Goal: Task Accomplishment & Management: Use online tool/utility

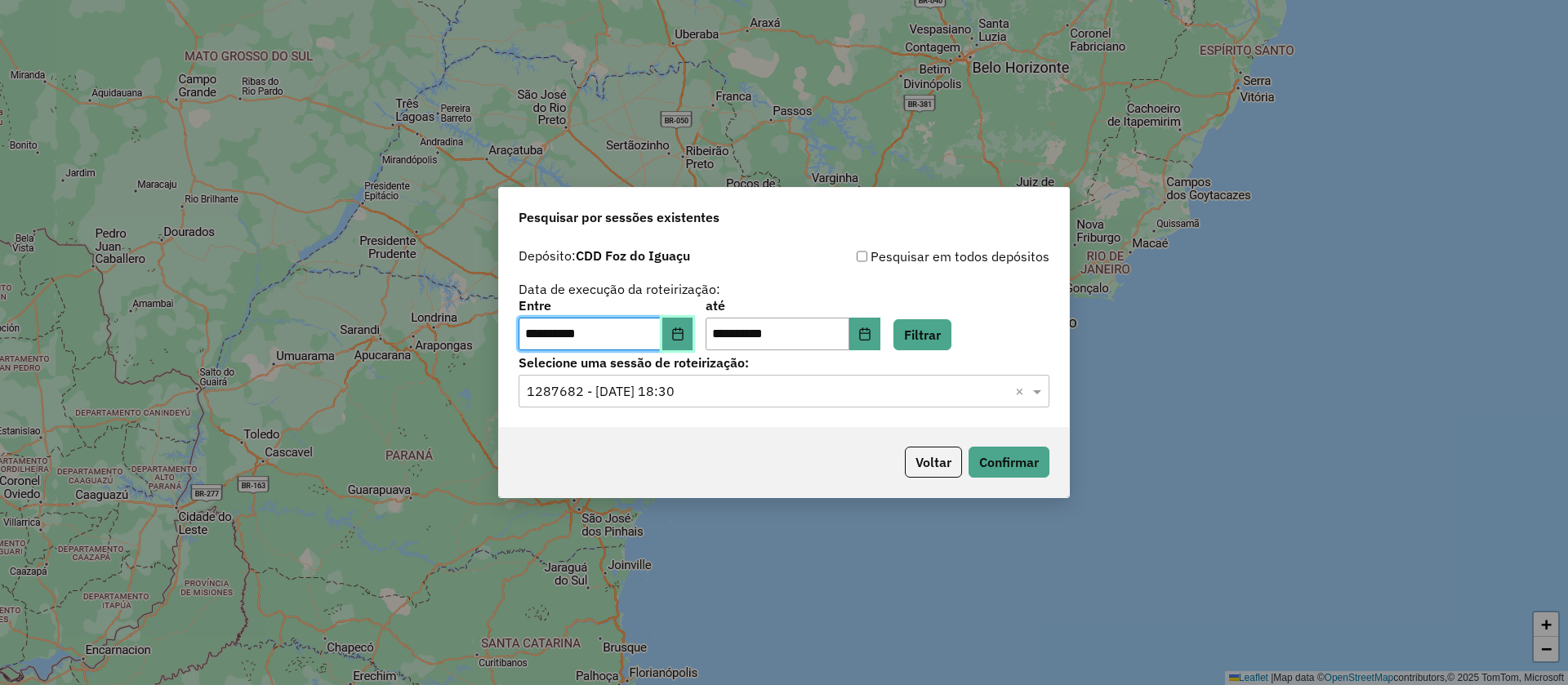
click at [683, 328] on icon "Choose Date" at bounding box center [678, 334] width 13 height 13
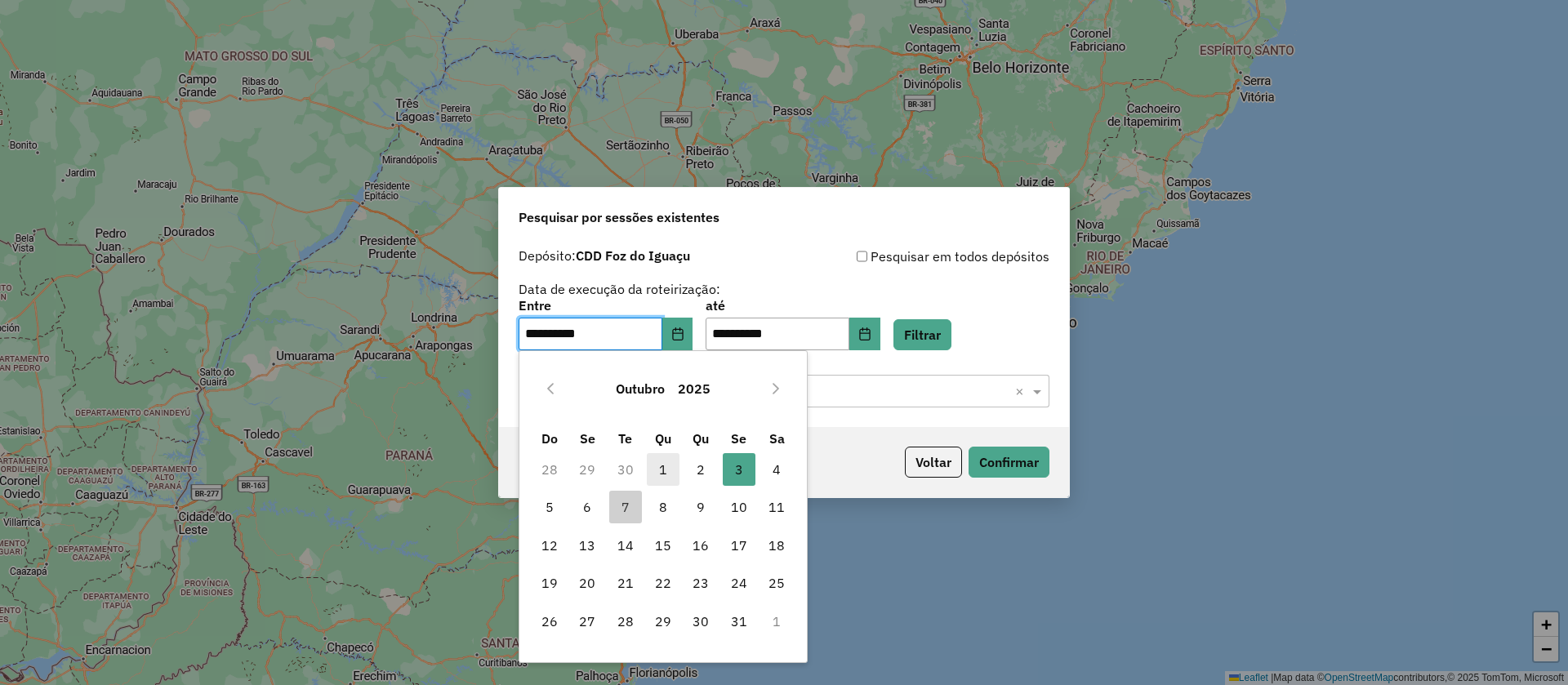
click at [670, 461] on span "1" at bounding box center [663, 469] width 33 height 33
type input "**********"
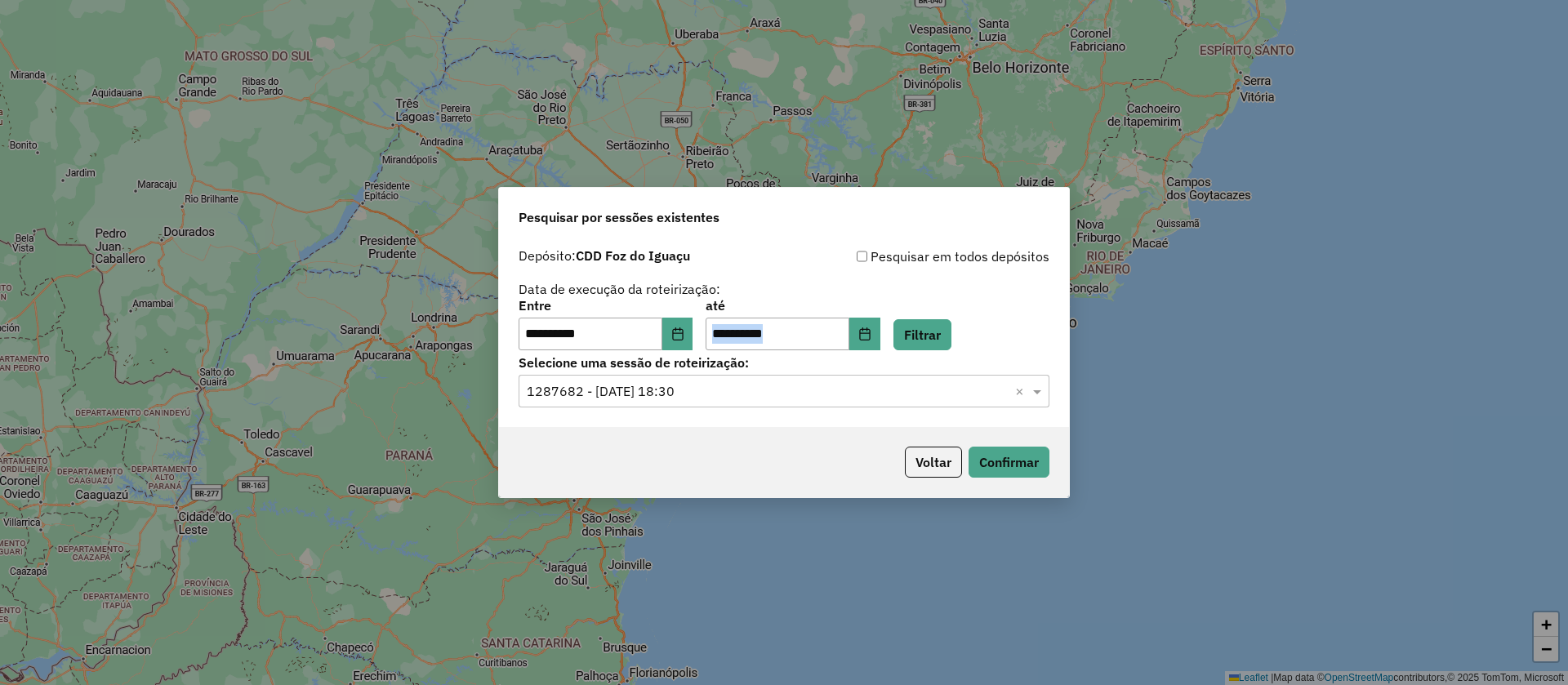
drag, startPoint x: 901, startPoint y: 327, endPoint x: 890, endPoint y: 339, distance: 16.3
click at [894, 333] on div "**********" at bounding box center [784, 325] width 530 height 51
click at [871, 337] on icon "Choose Date" at bounding box center [865, 334] width 13 height 13
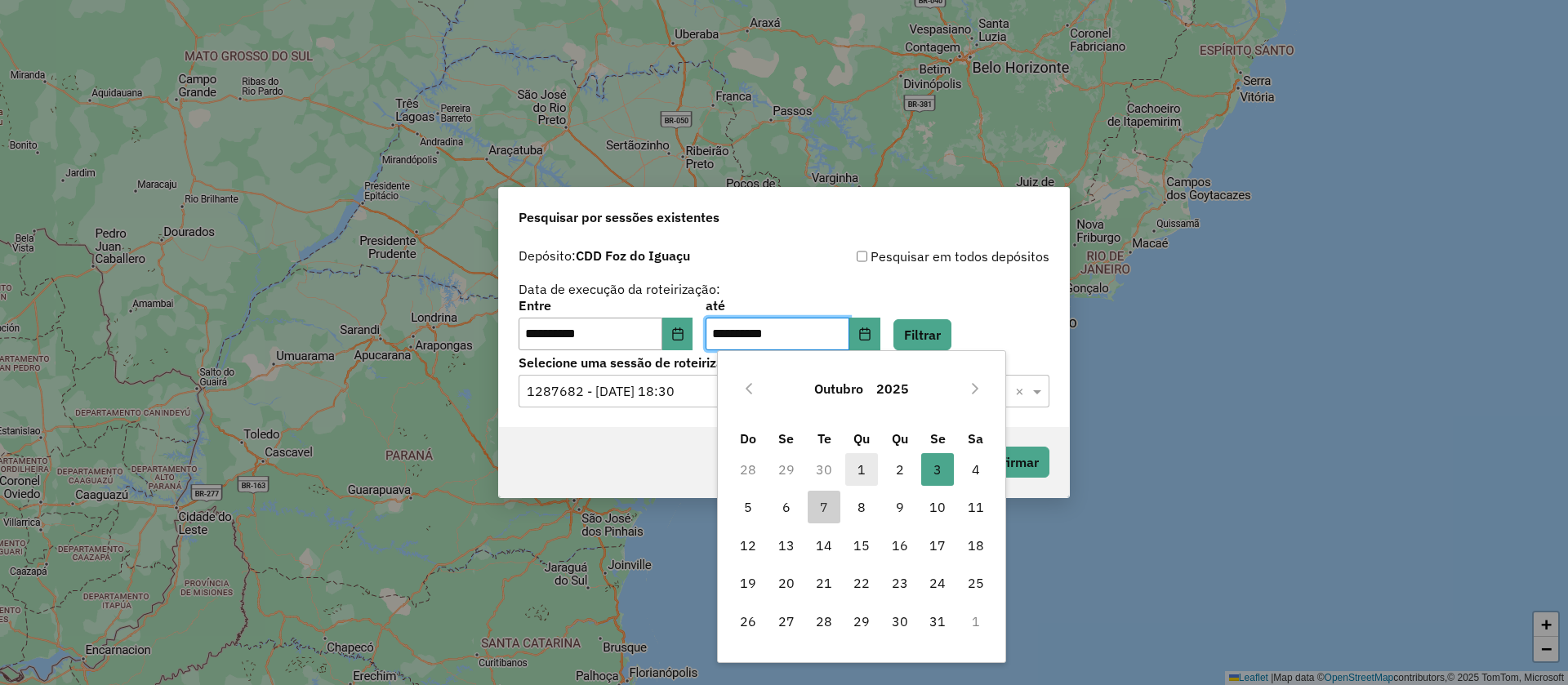
click at [868, 466] on span "1" at bounding box center [861, 469] width 33 height 33
type input "**********"
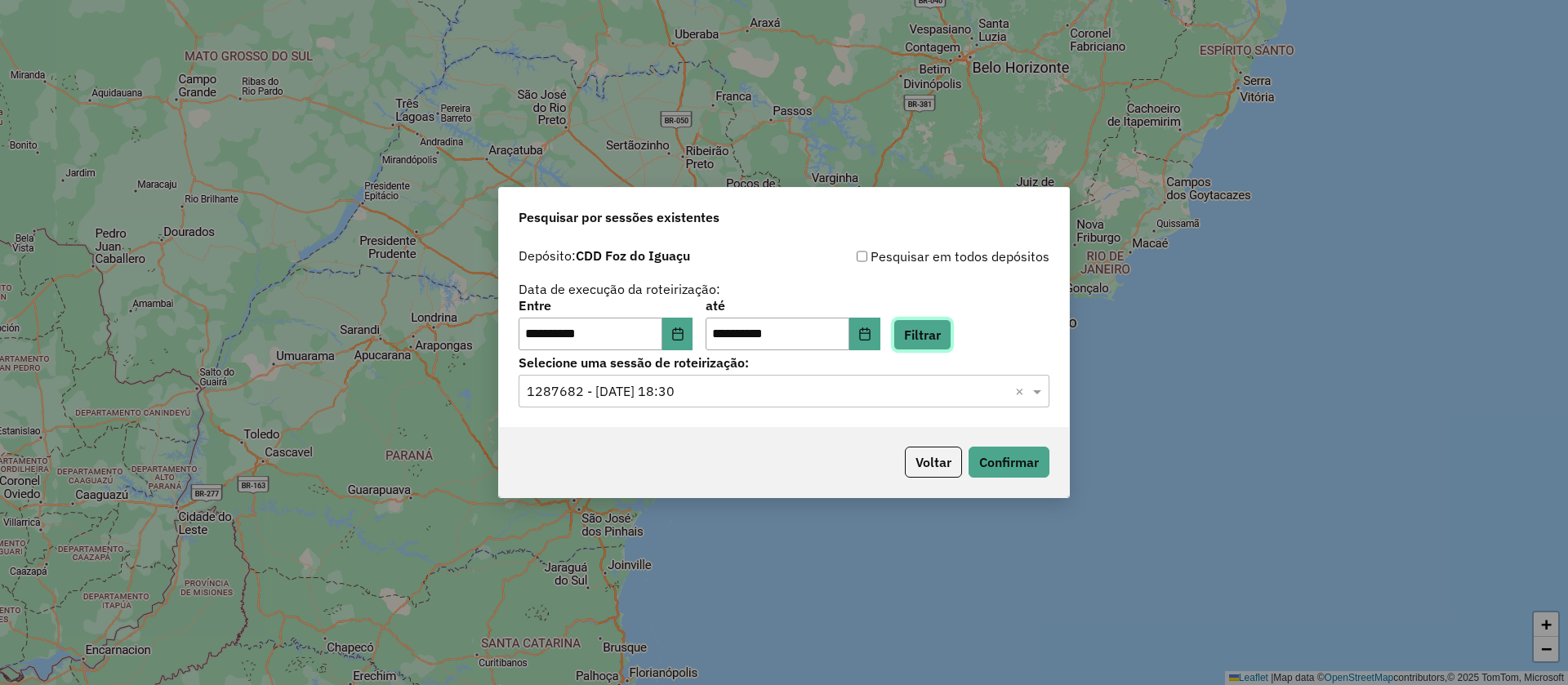
drag, startPoint x: 949, startPoint y: 322, endPoint x: 812, endPoint y: 353, distance: 140.5
click at [945, 325] on button "Filtrar" at bounding box center [922, 334] width 58 height 31
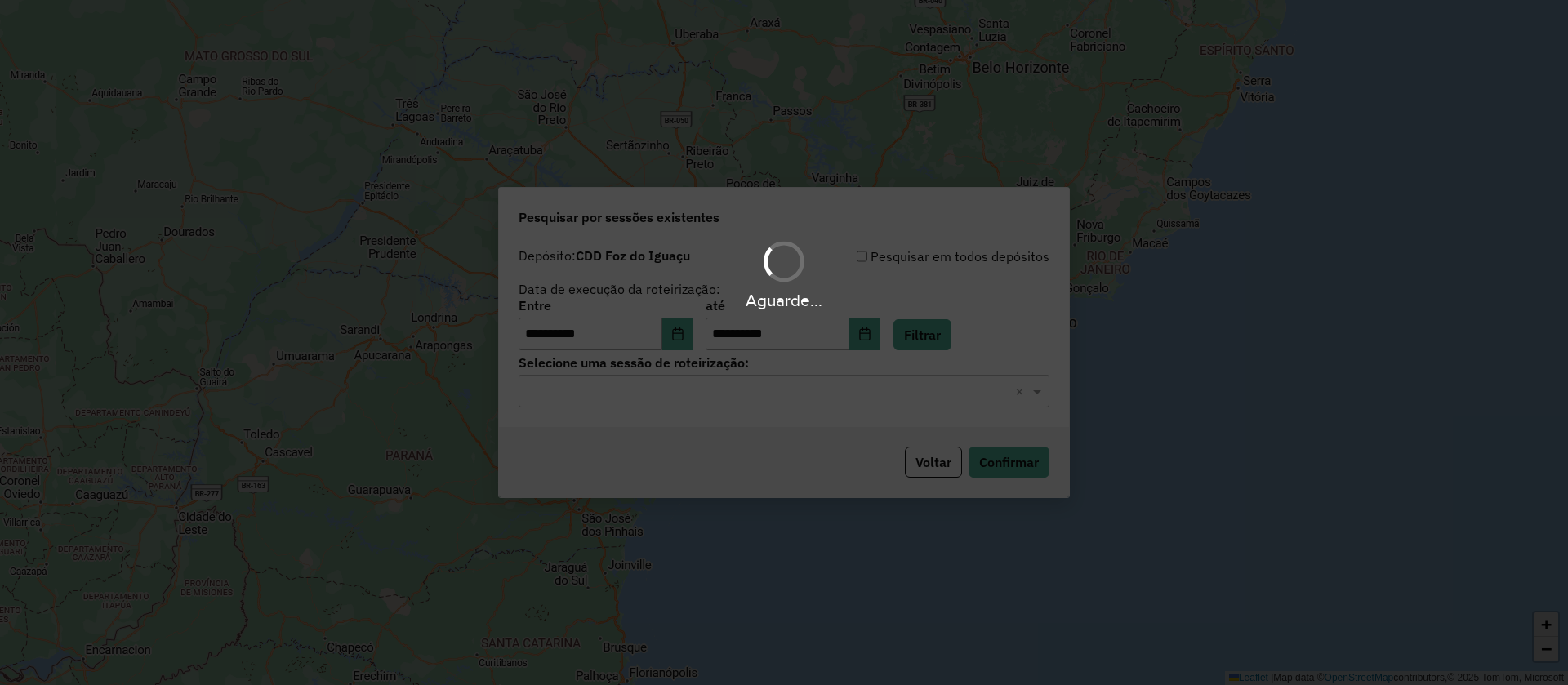
click at [668, 398] on input "text" at bounding box center [767, 392] width 482 height 20
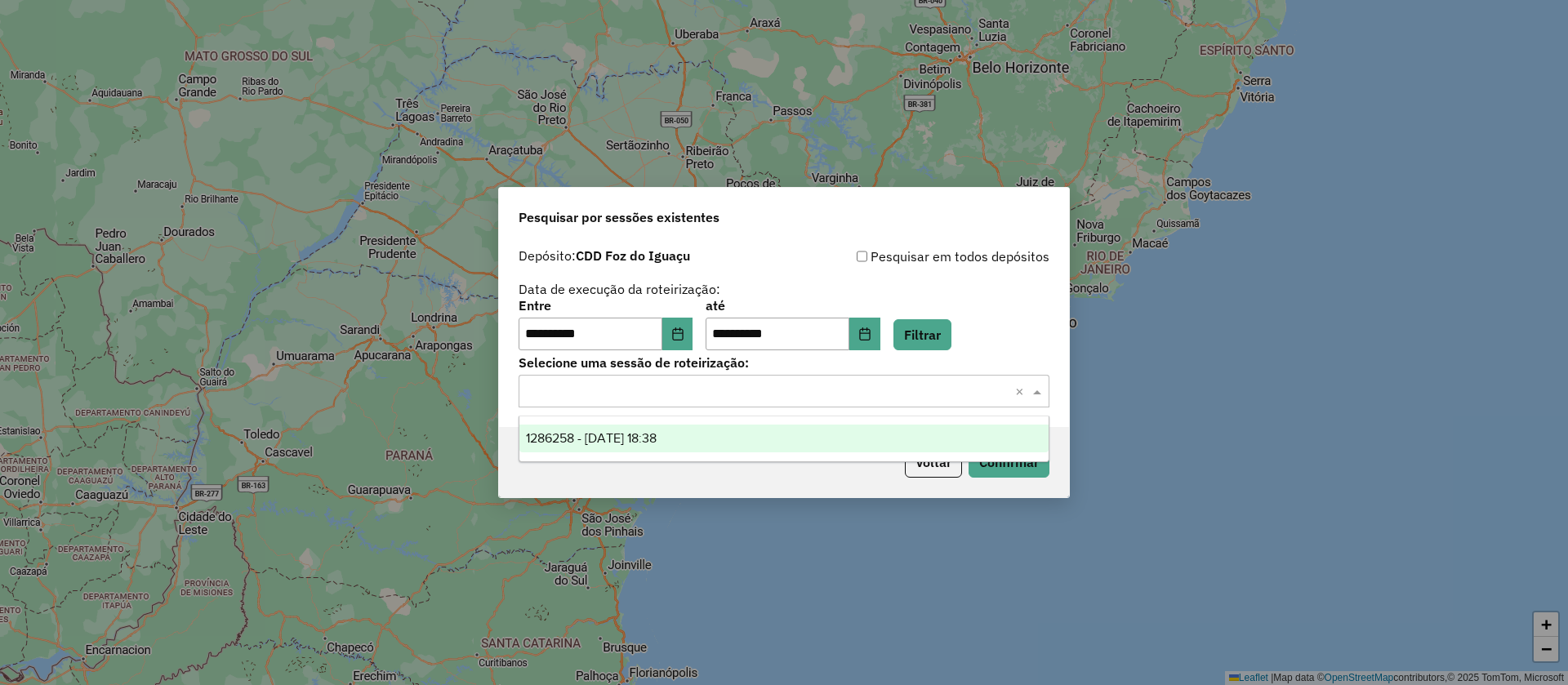
click at [662, 445] on div "1286258 - 01/10/2025 18:38" at bounding box center [784, 438] width 530 height 28
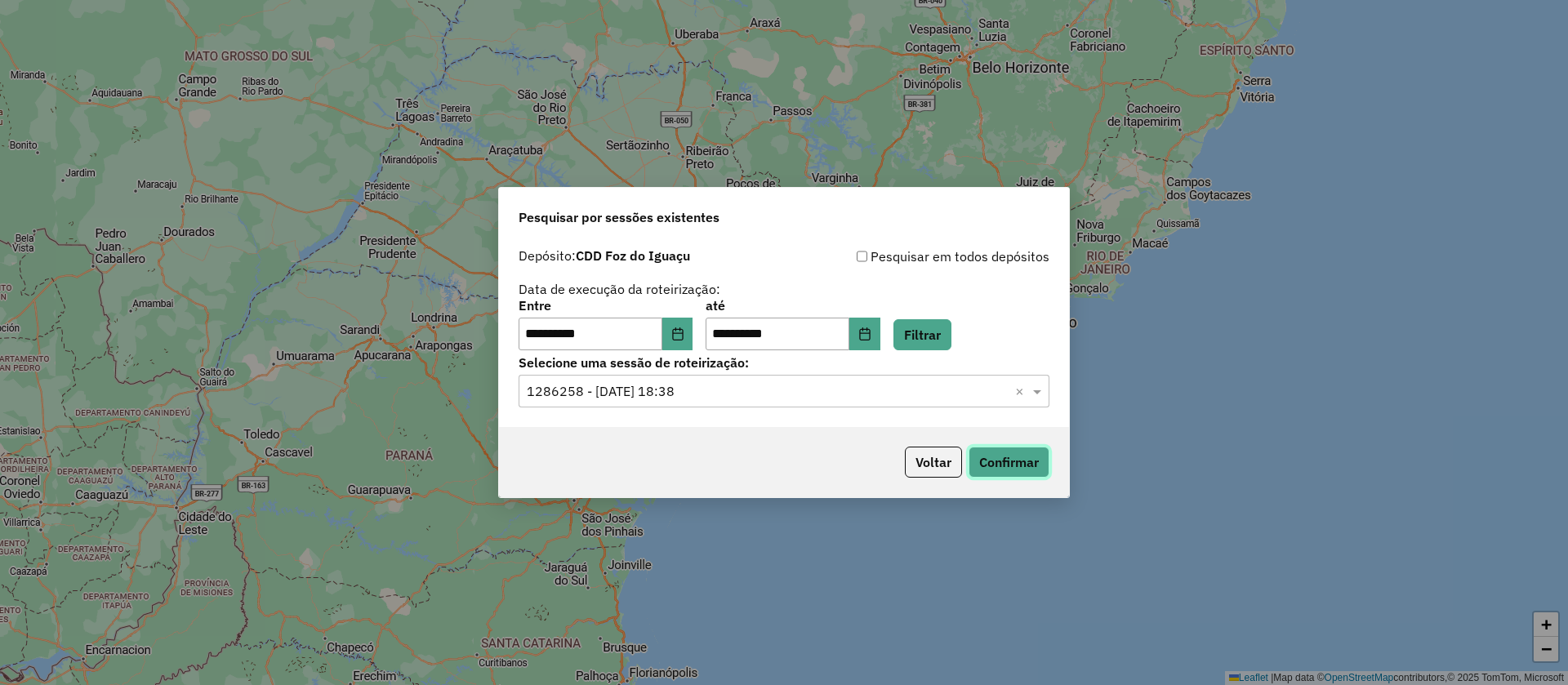
click at [1030, 464] on button "Confirmar" at bounding box center [1009, 461] width 81 height 31
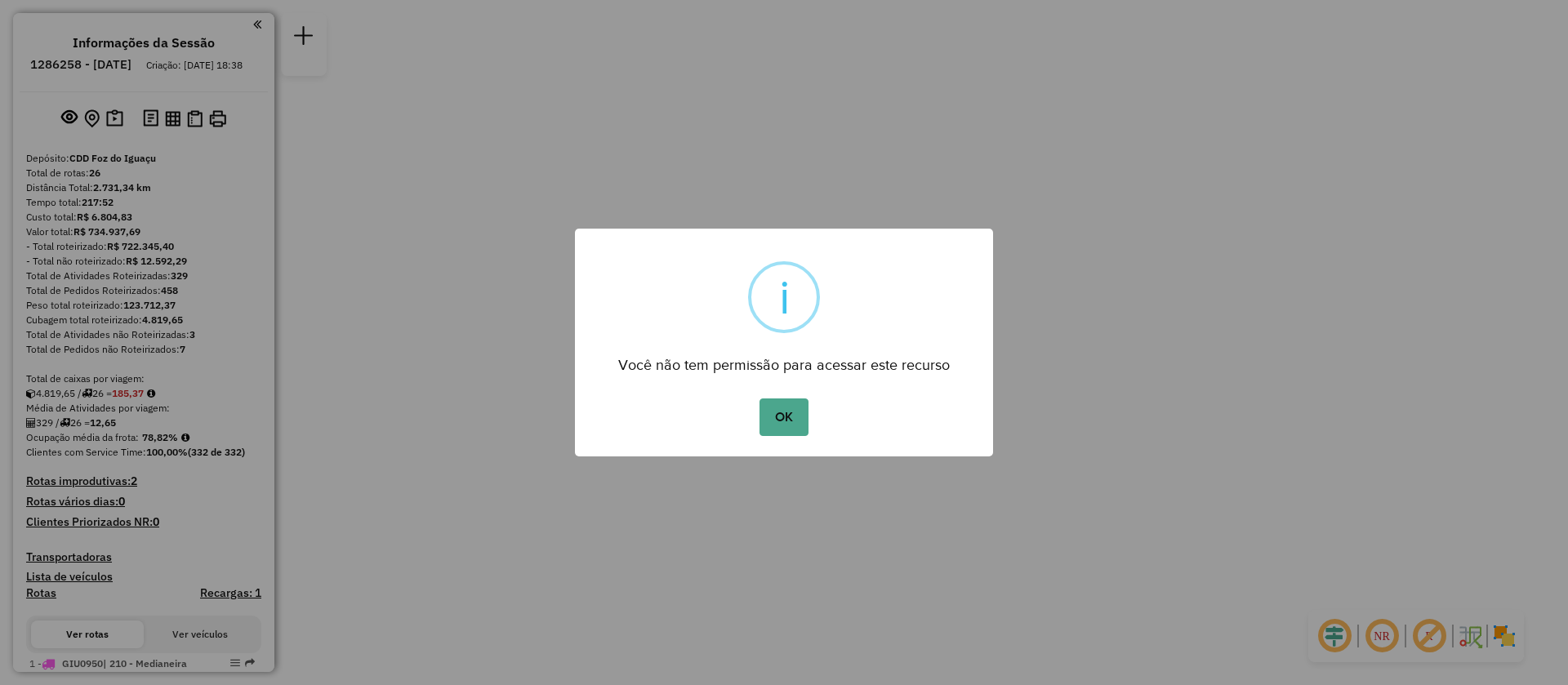
drag, startPoint x: 784, startPoint y: 417, endPoint x: 775, endPoint y: 418, distance: 9.1
click at [784, 418] on button "OK" at bounding box center [784, 418] width 48 height 38
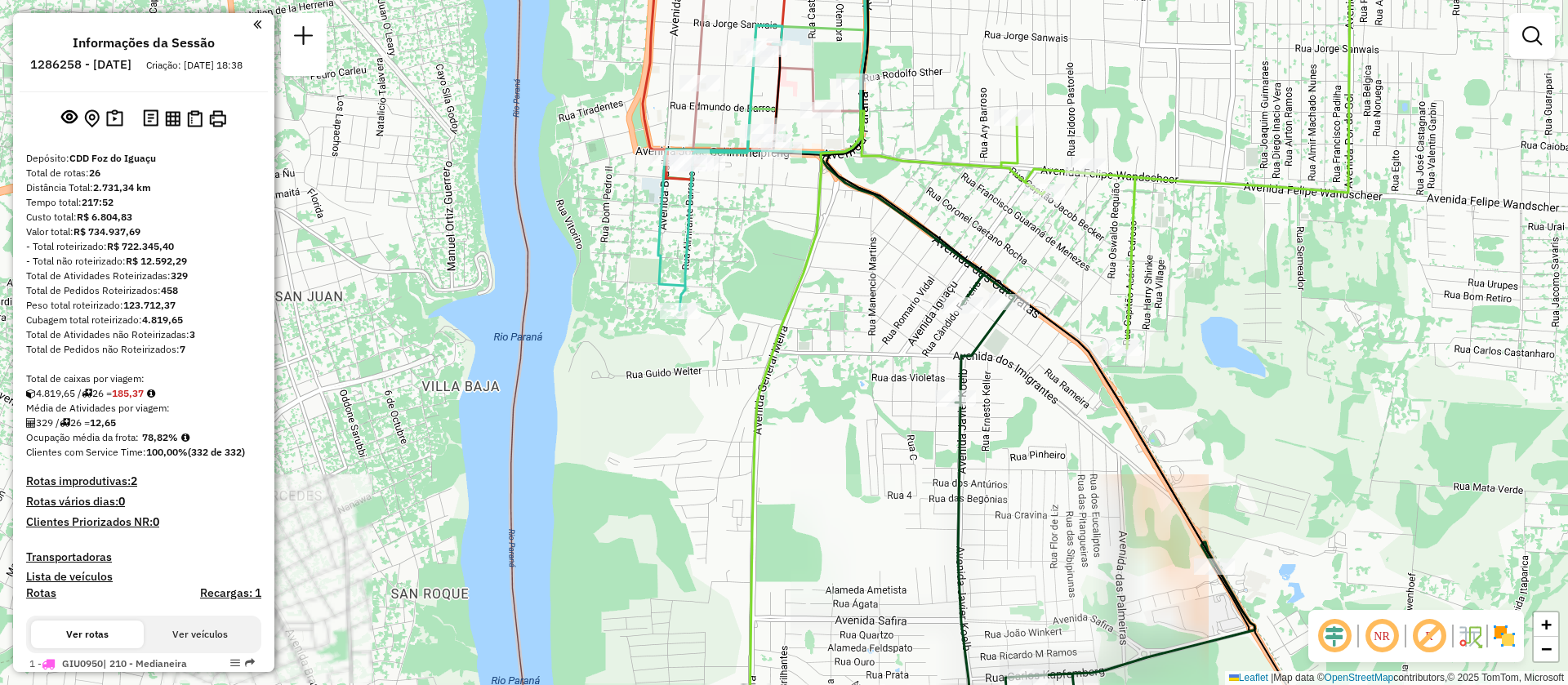
drag, startPoint x: 734, startPoint y: 223, endPoint x: 719, endPoint y: 427, distance: 204.6
click at [719, 427] on div "Janela de atendimento Grade de atendimento Capacidade Transportadoras Veículos …" at bounding box center [784, 342] width 1568 height 685
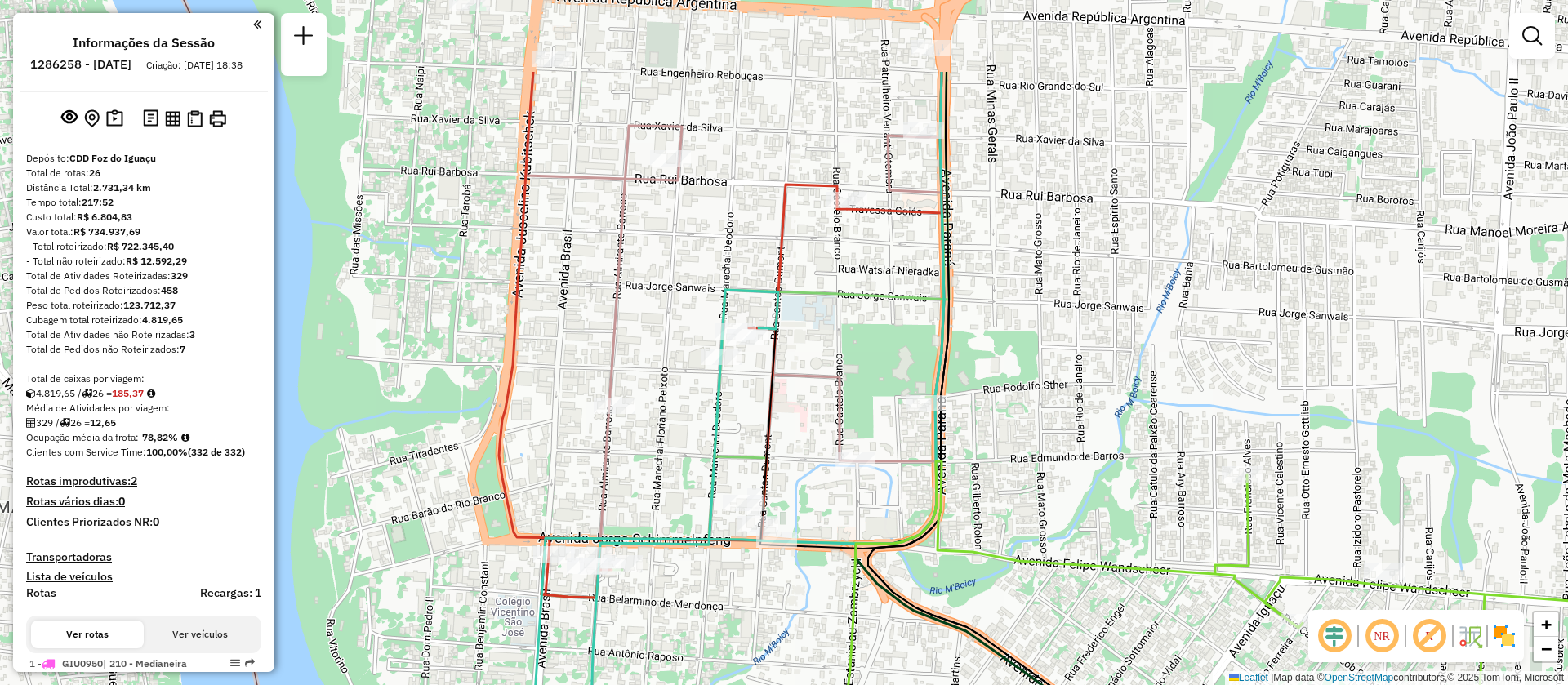
drag, startPoint x: 703, startPoint y: 190, endPoint x: 702, endPoint y: 359, distance: 169.0
click at [702, 359] on div "Janela de atendimento Grade de atendimento Capacidade Transportadoras Veículos …" at bounding box center [784, 342] width 1568 height 685
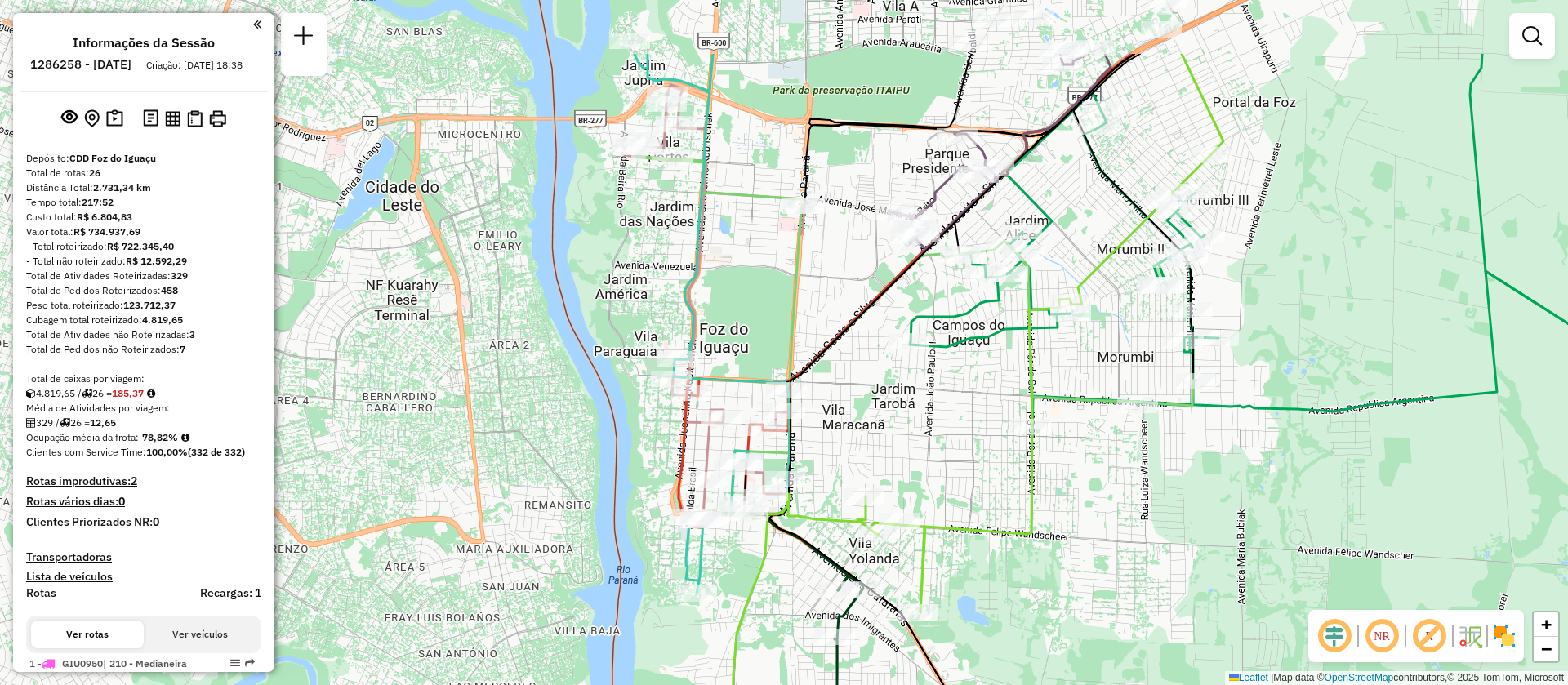
drag, startPoint x: 917, startPoint y: 321, endPoint x: 805, endPoint y: 288, distance: 116.8
click at [843, 443] on div "Janela de atendimento Grade de atendimento Capacidade Transportadoras Veículos …" at bounding box center [784, 342] width 1568 height 685
